Goal: Check status

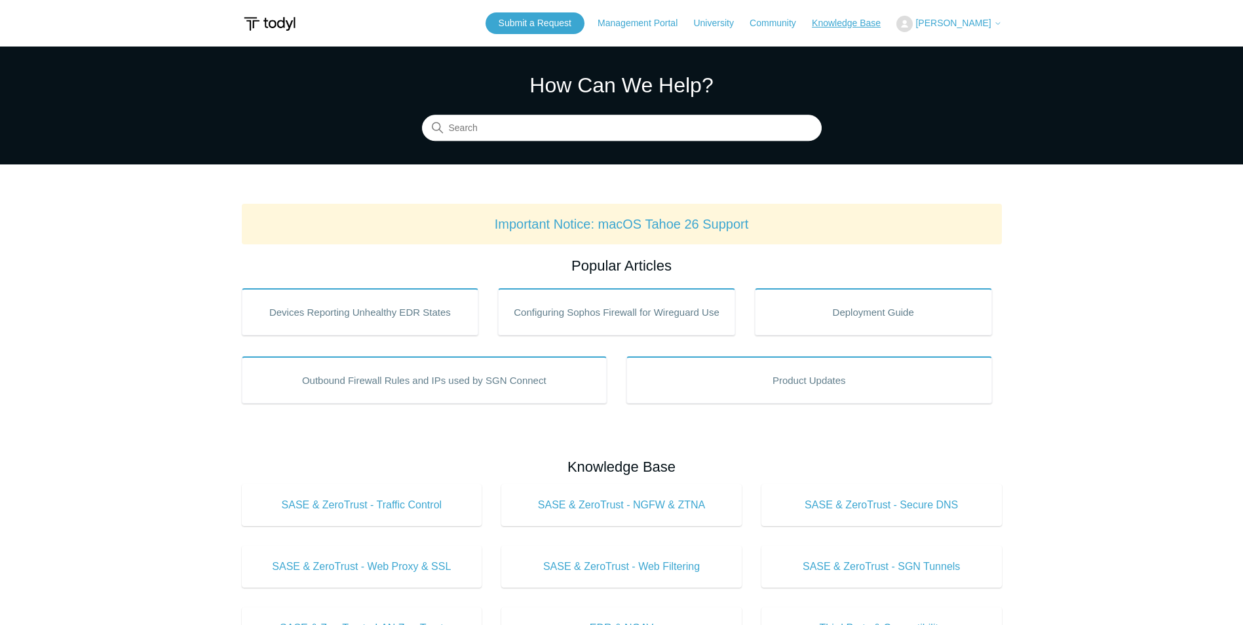
click at [844, 22] on link "Knowledge Base" at bounding box center [853, 23] width 82 height 14
click at [554, 124] on input "Search" at bounding box center [622, 128] width 400 height 26
type input "status"
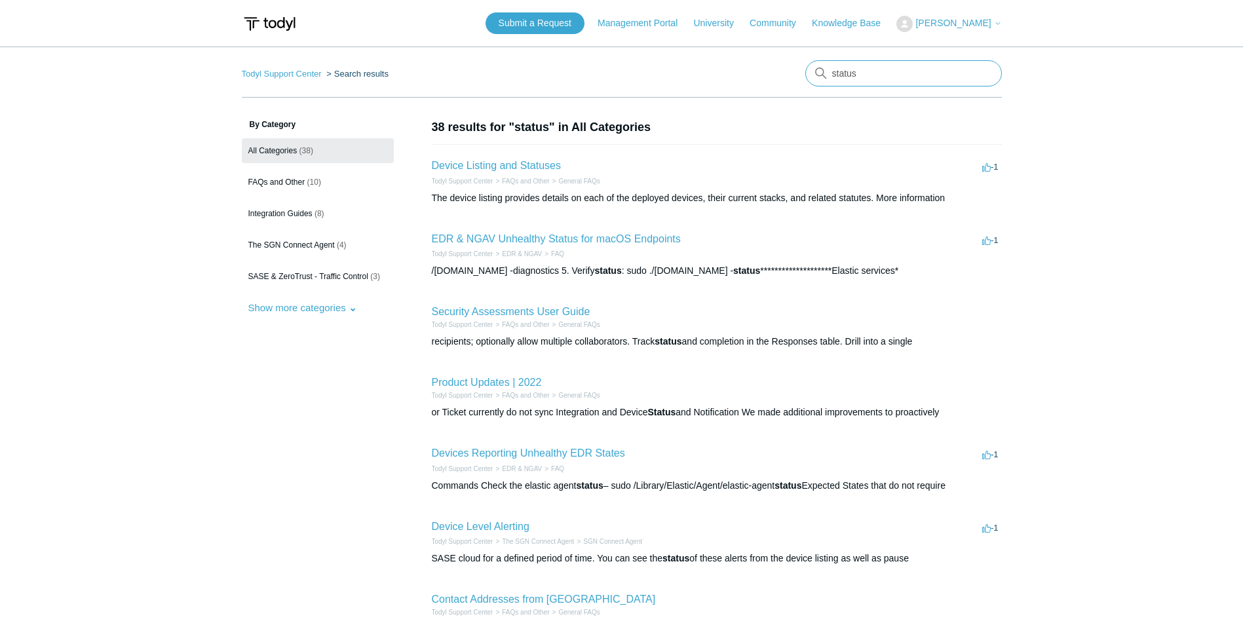
click at [897, 83] on input "status" at bounding box center [903, 73] width 197 height 26
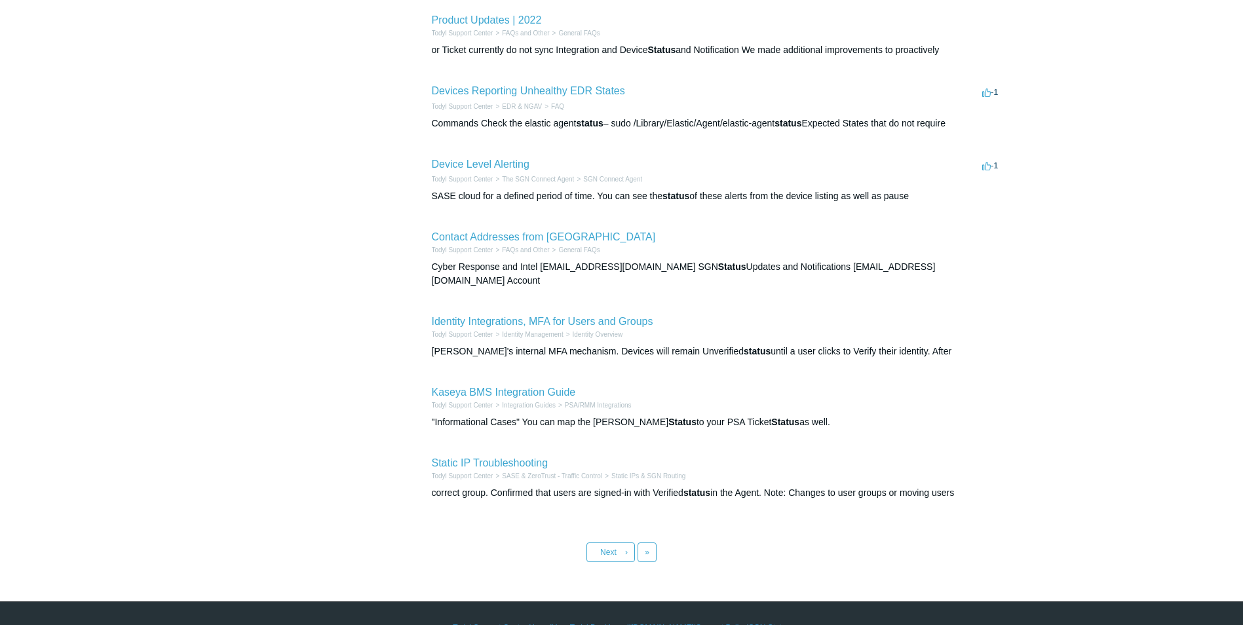
scroll to position [377, 0]
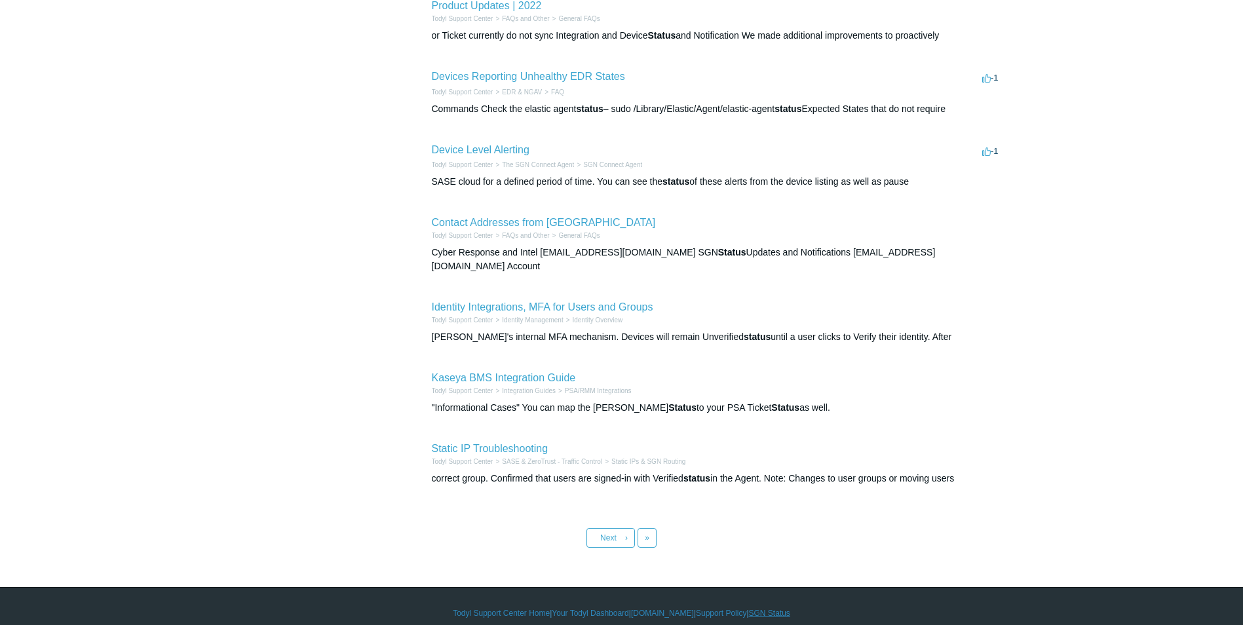
click at [758, 608] on link "SGN Status" at bounding box center [769, 614] width 41 height 12
